Goal: Transaction & Acquisition: Subscribe to service/newsletter

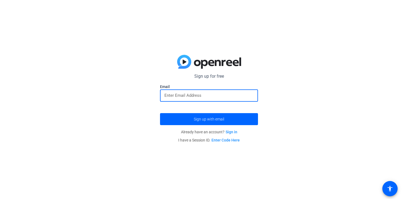
click at [193, 95] on input "email" at bounding box center [208, 95] width 89 height 7
type input "[PERSON_NAME][EMAIL_ADDRESS][PERSON_NAME][DOMAIN_NAME]"
click at [199, 119] on span "Sign up with email" at bounding box center [209, 119] width 30 height 0
click at [184, 96] on input "email" at bounding box center [208, 95] width 89 height 7
type input "agibas01@borlandgroover.com"
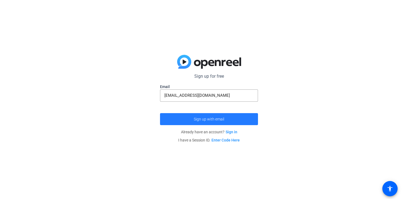
click at [222, 119] on span "Sign up with email" at bounding box center [209, 119] width 30 height 0
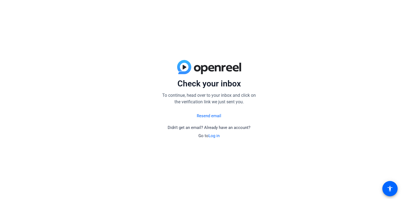
click at [271, 50] on div "Check your inbox To continue, head over to your inbox and click on the verifica…" at bounding box center [209, 99] width 418 height 199
